Goal: Transaction & Acquisition: Purchase product/service

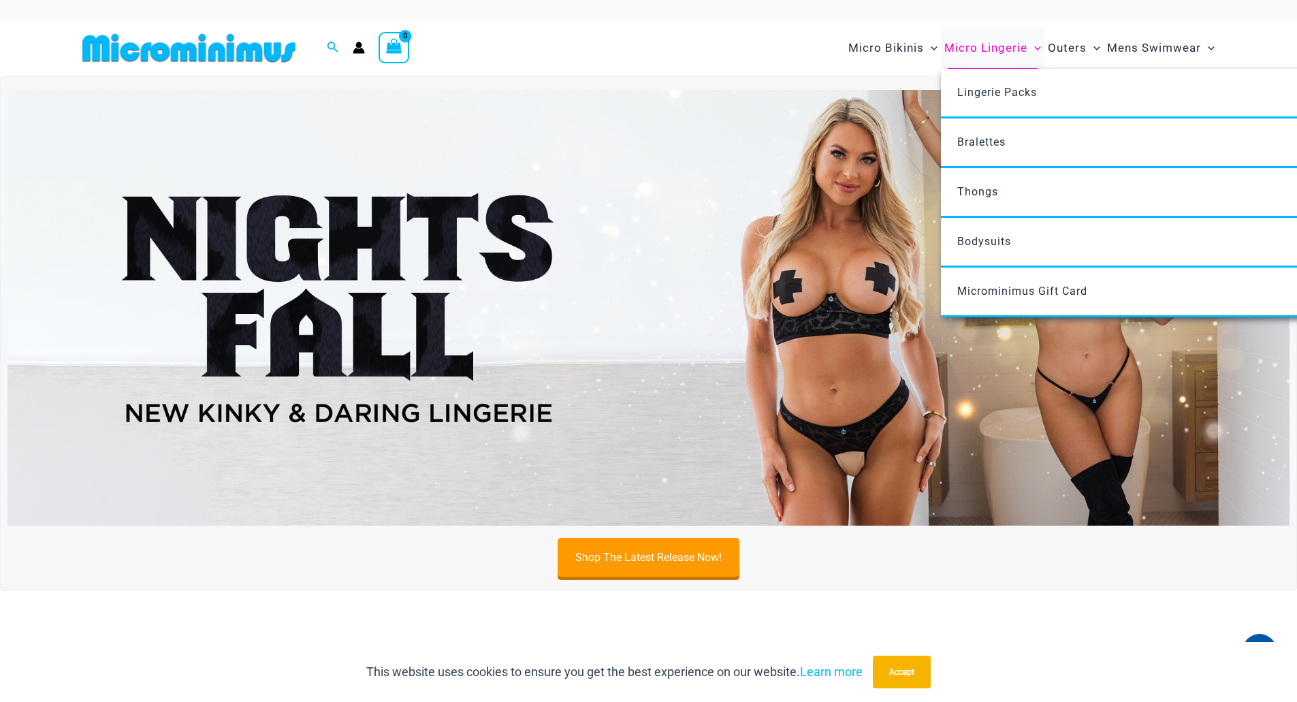
type input "**********"
click at [970, 52] on span "Micro Lingerie" at bounding box center [985, 48] width 83 height 35
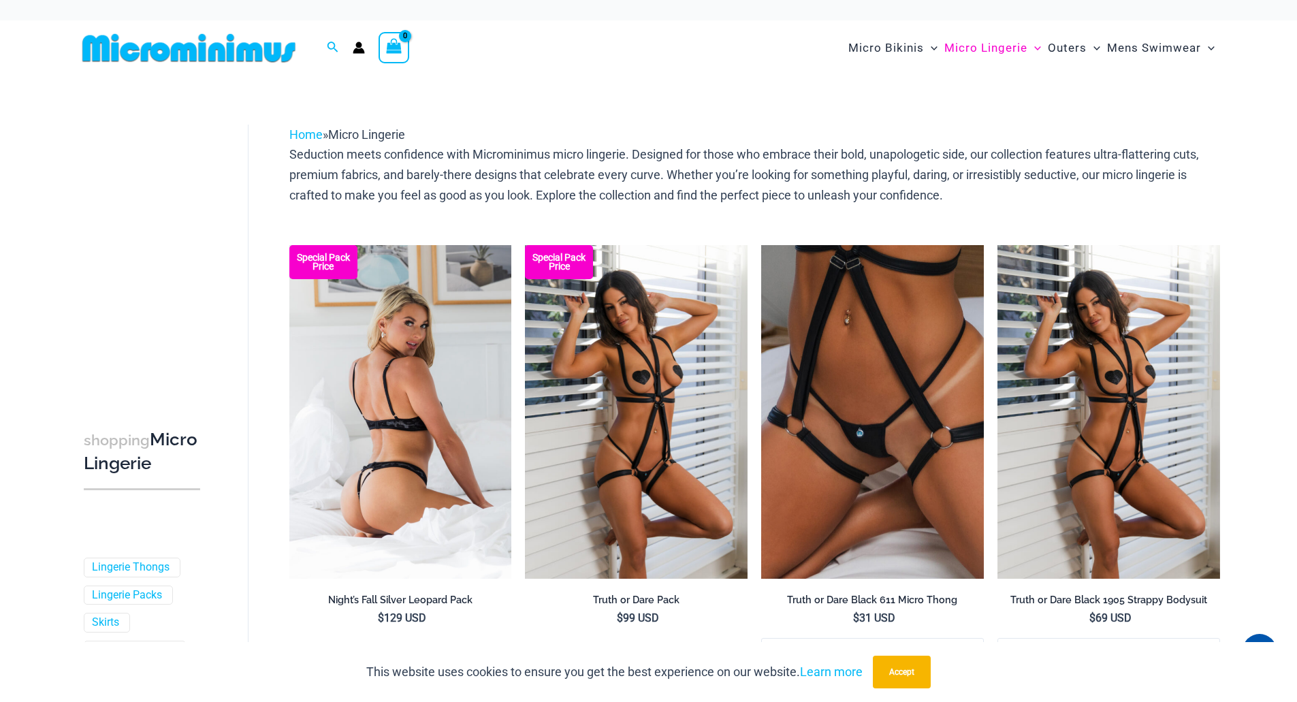
type input "**********"
click at [438, 486] on img at bounding box center [400, 412] width 223 height 334
